Goal: Navigation & Orientation: Find specific page/section

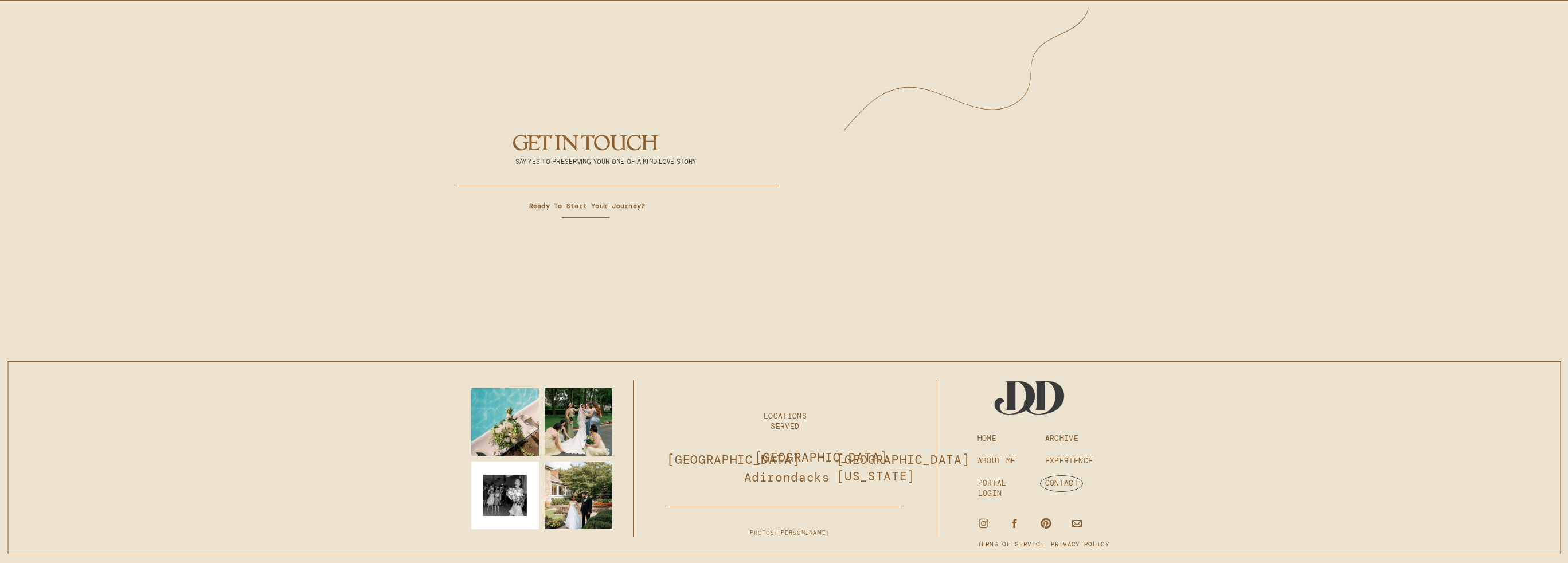
scroll to position [4422, 0]
click at [1006, 483] on h3 "PORTAL LOGIN" at bounding box center [1004, 483] width 51 height 10
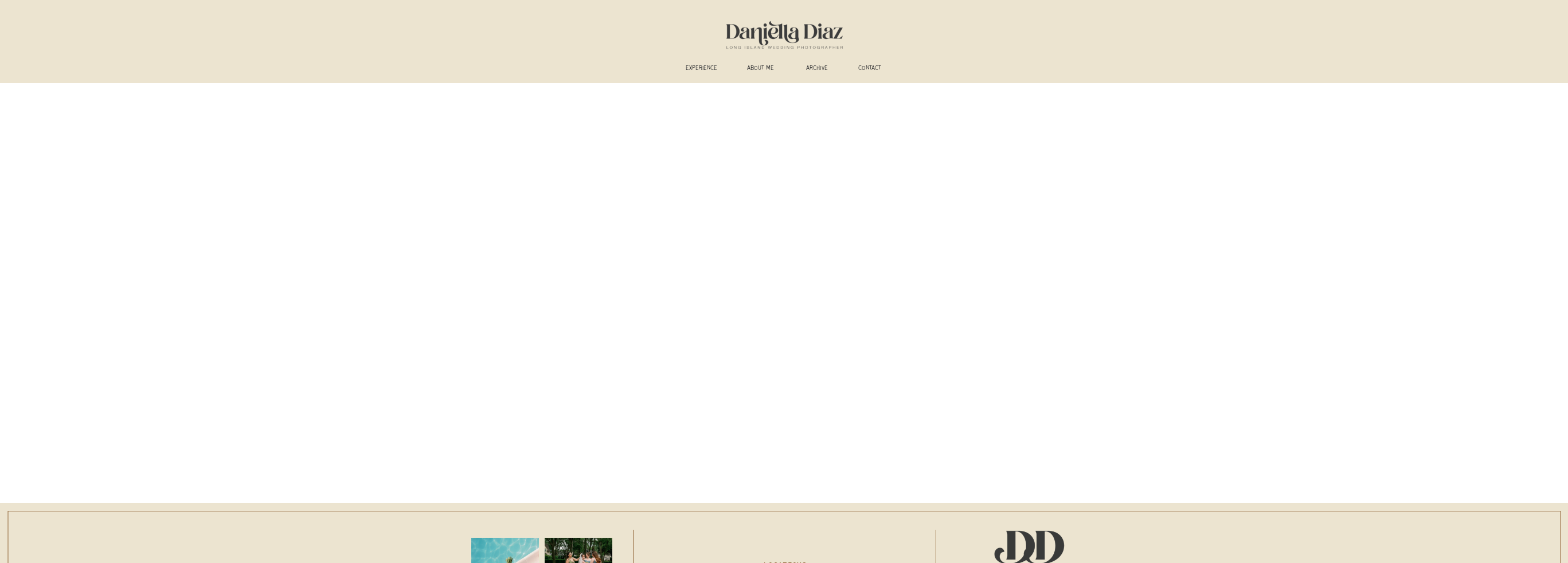
scroll to position [150, 0]
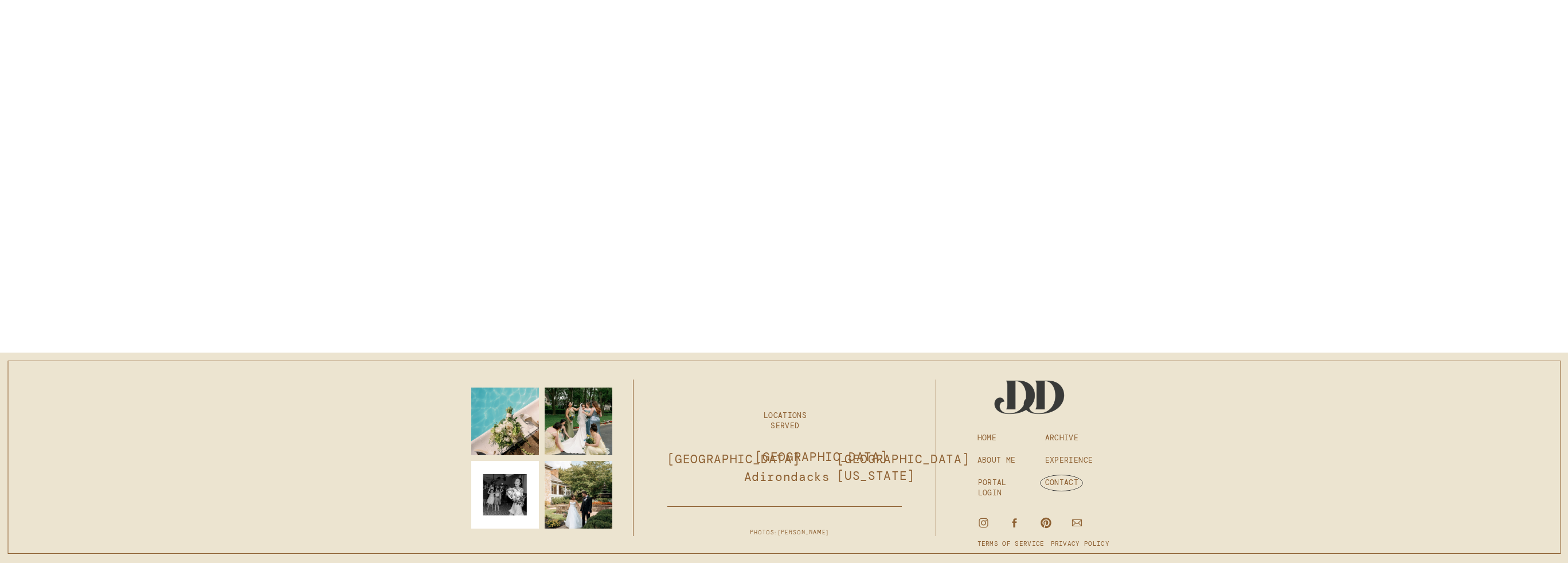
click at [752, 477] on p "Adirondacks" at bounding box center [786, 478] width 83 height 19
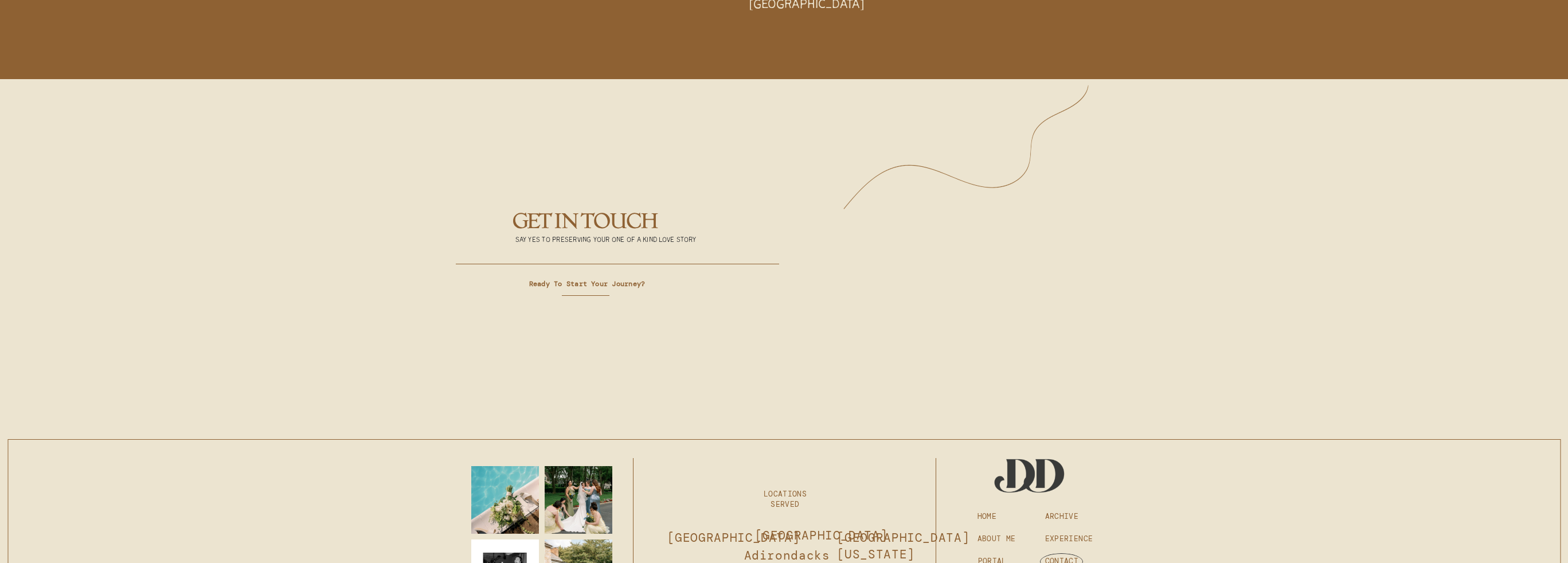
scroll to position [4422, 0]
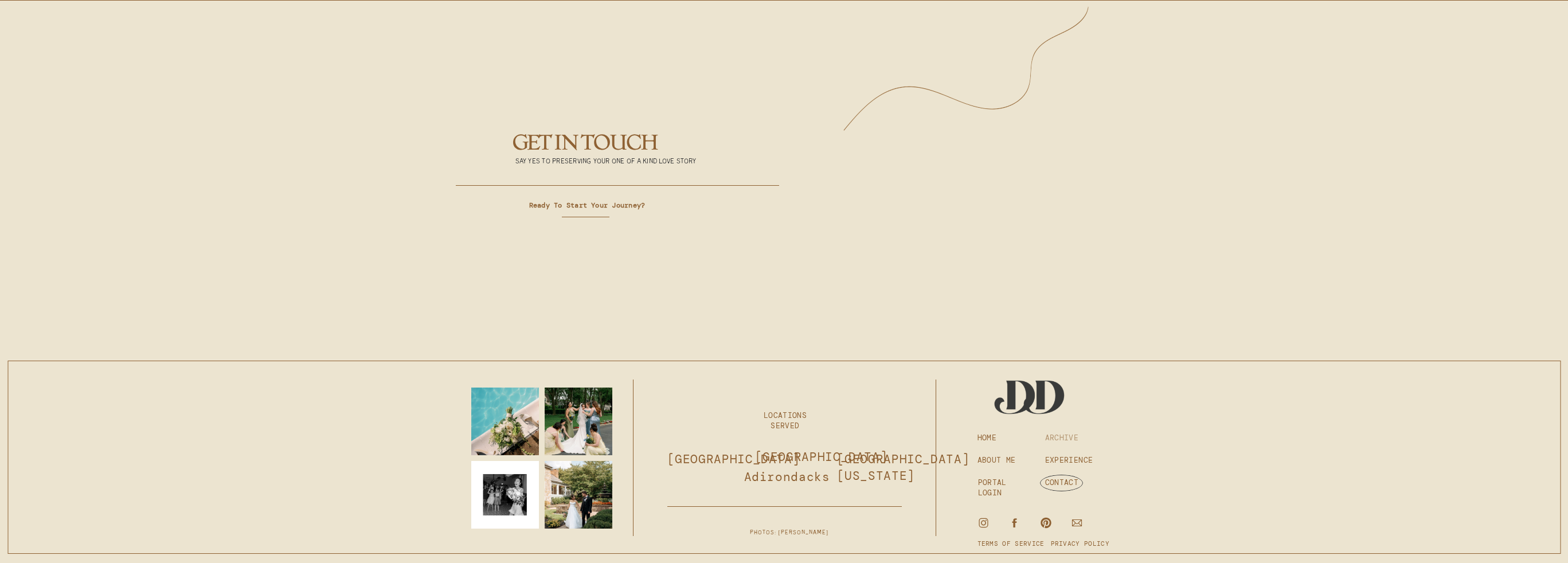
click at [1087, 436] on h3 "ARCHIVE" at bounding box center [1071, 438] width 52 height 10
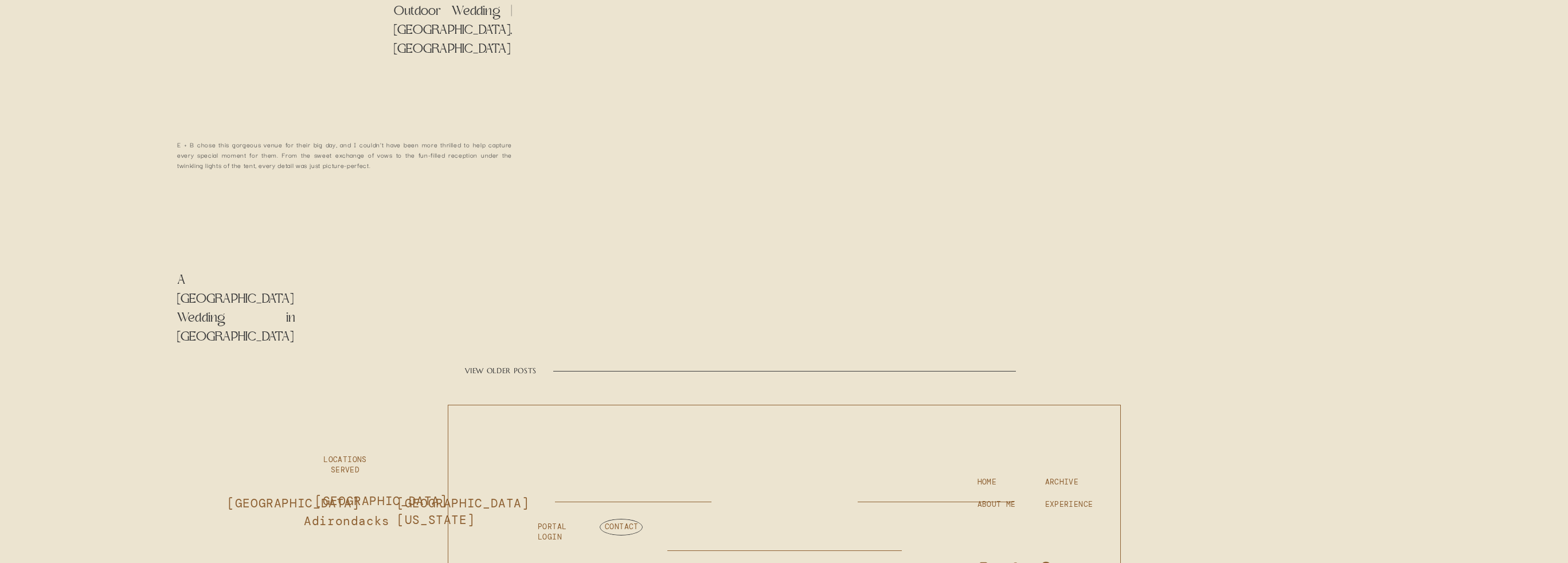
scroll to position [2016, 0]
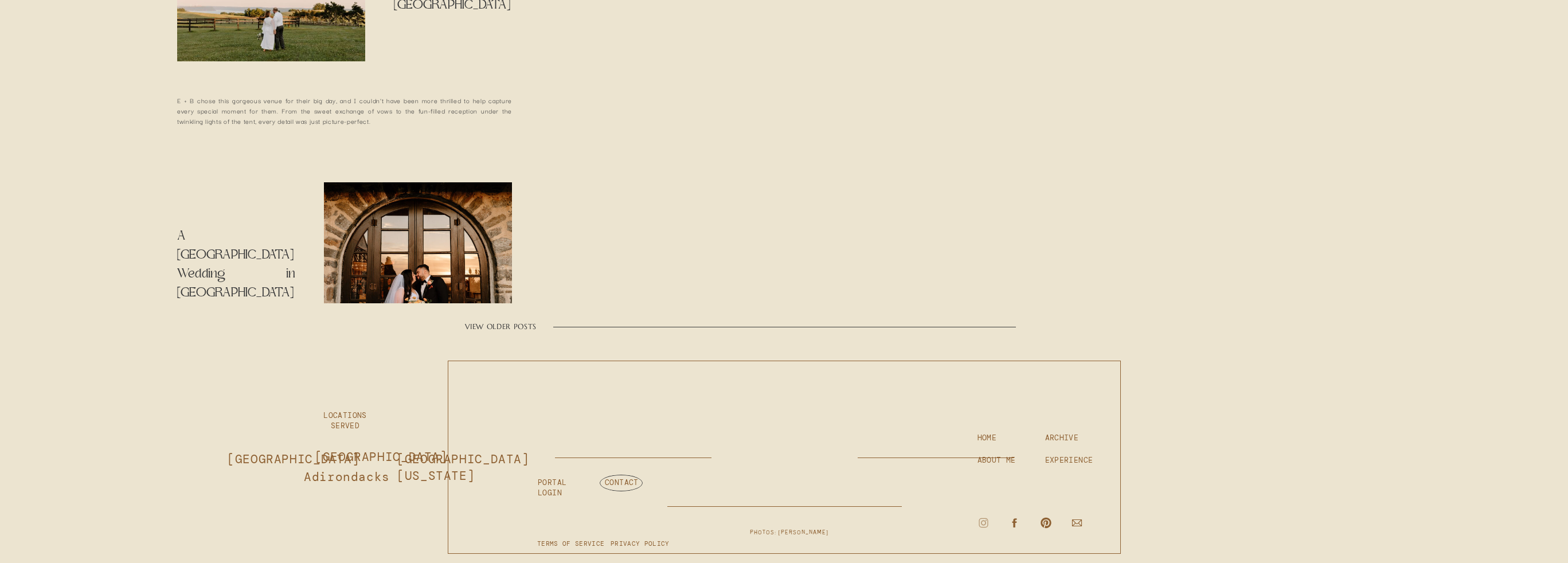
click at [978, 517] on icon at bounding box center [984, 523] width 12 height 13
